Goal: Find specific page/section: Find specific page/section

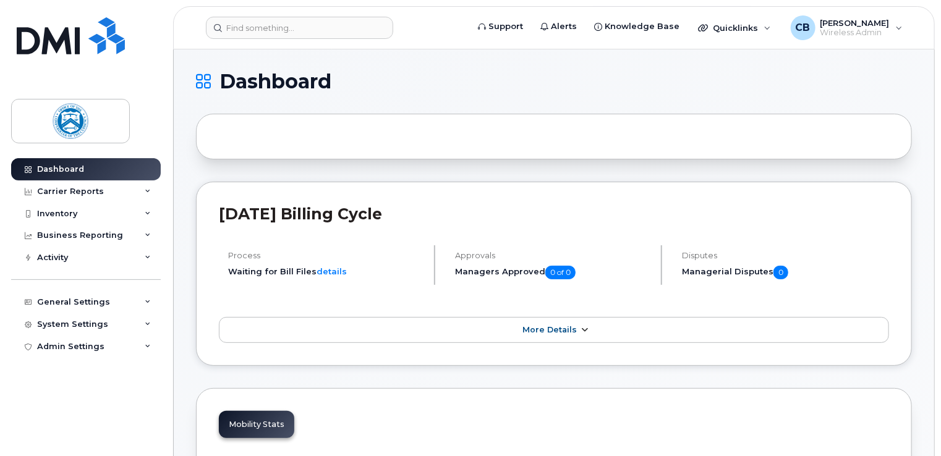
click at [575, 332] on span "More Details" at bounding box center [549, 329] width 54 height 9
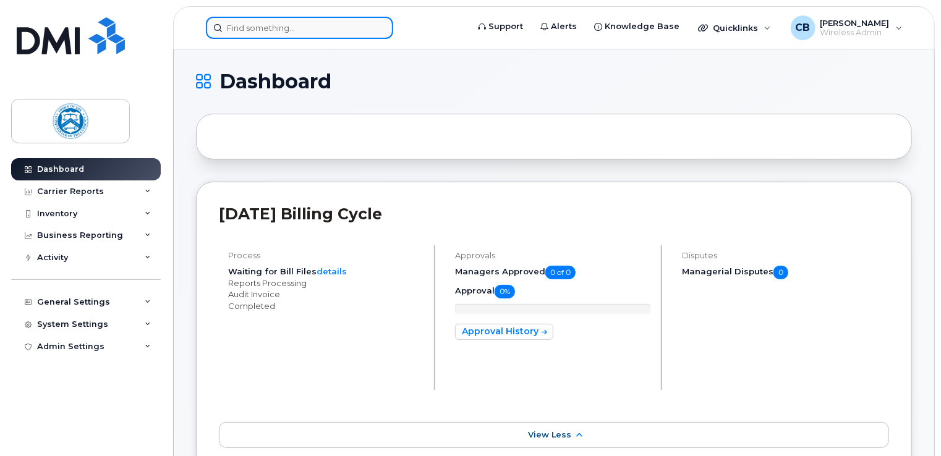
click at [251, 30] on input at bounding box center [299, 28] width 187 height 22
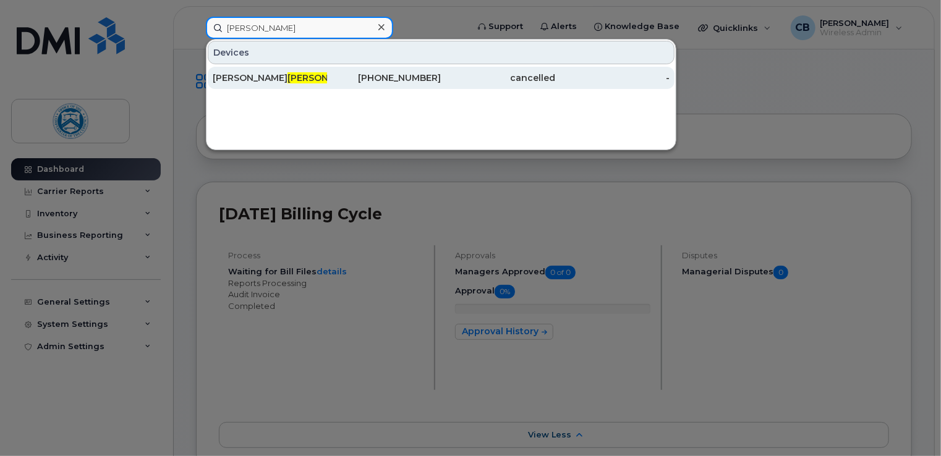
type input "[PERSON_NAME]"
click at [287, 74] on span "[PERSON_NAME]" at bounding box center [324, 77] width 75 height 11
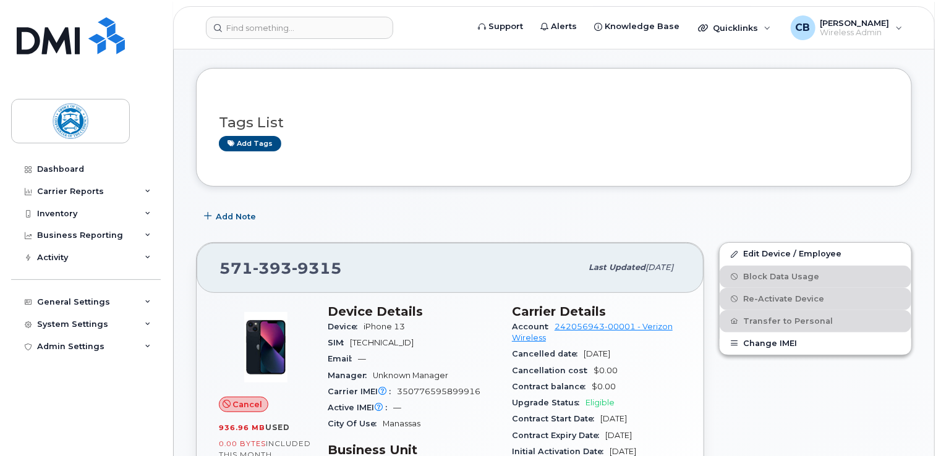
scroll to position [62, 0]
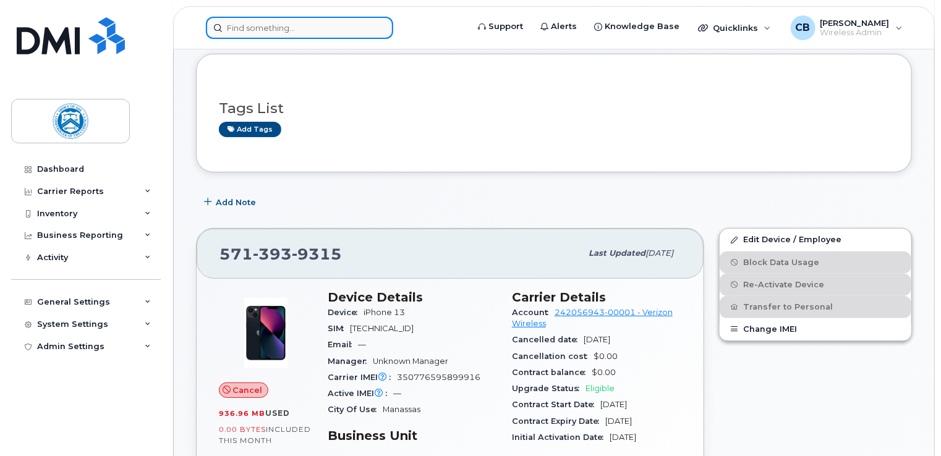
click at [245, 29] on input at bounding box center [299, 28] width 187 height 22
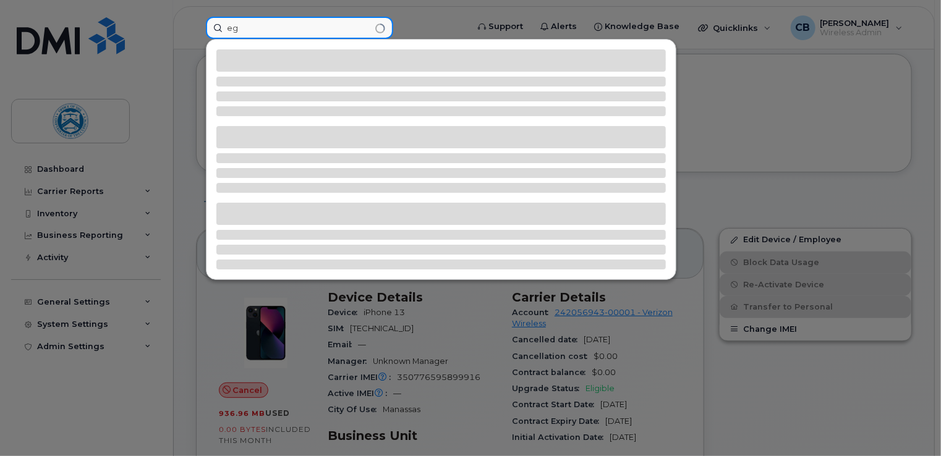
type input "e"
type input "murphy"
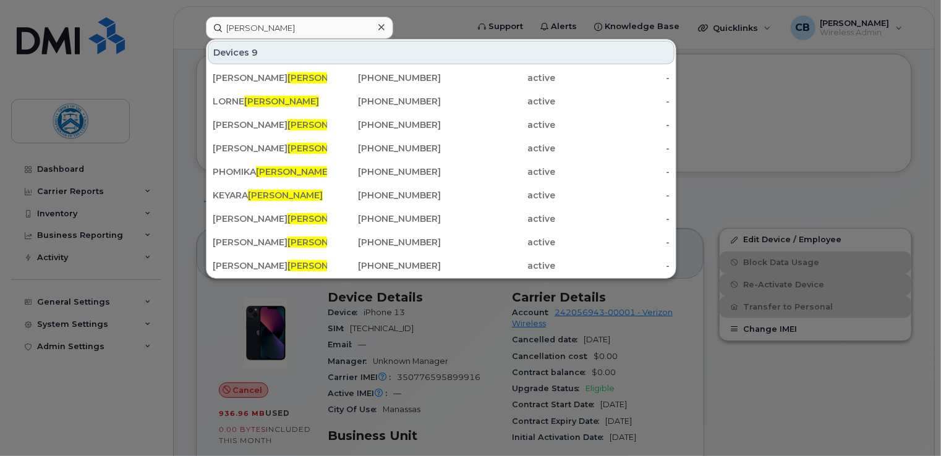
click at [917, 62] on div at bounding box center [470, 228] width 941 height 456
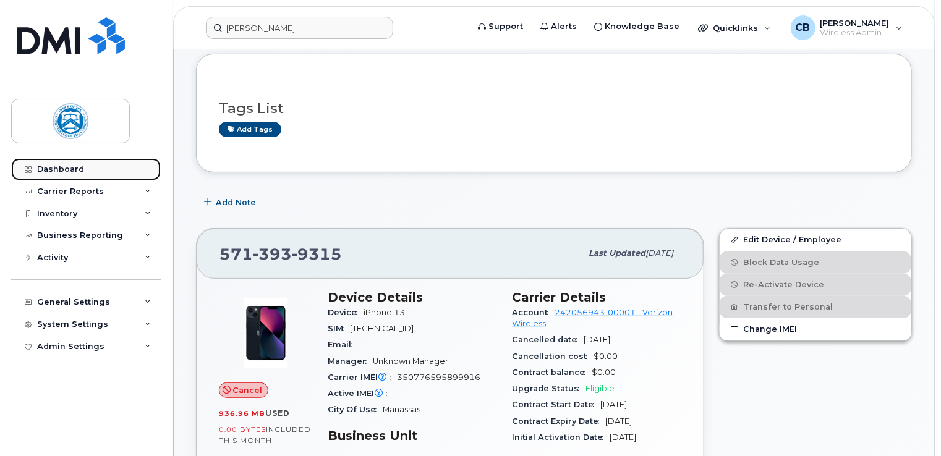
click at [70, 171] on div "Dashboard" at bounding box center [60, 169] width 47 height 10
